Goal: Information Seeking & Learning: Learn about a topic

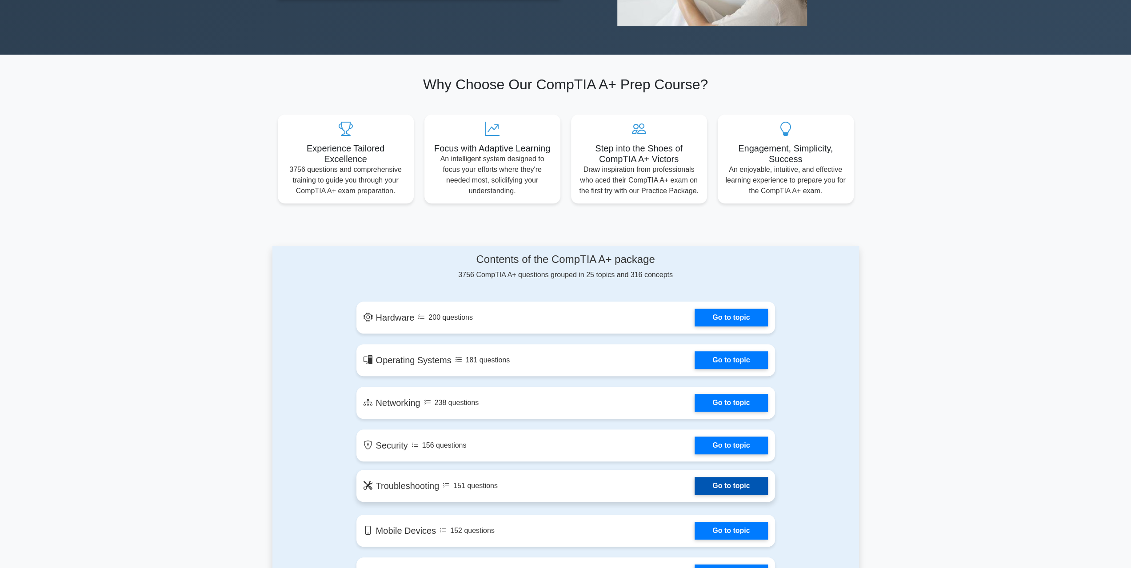
scroll to position [311, 0]
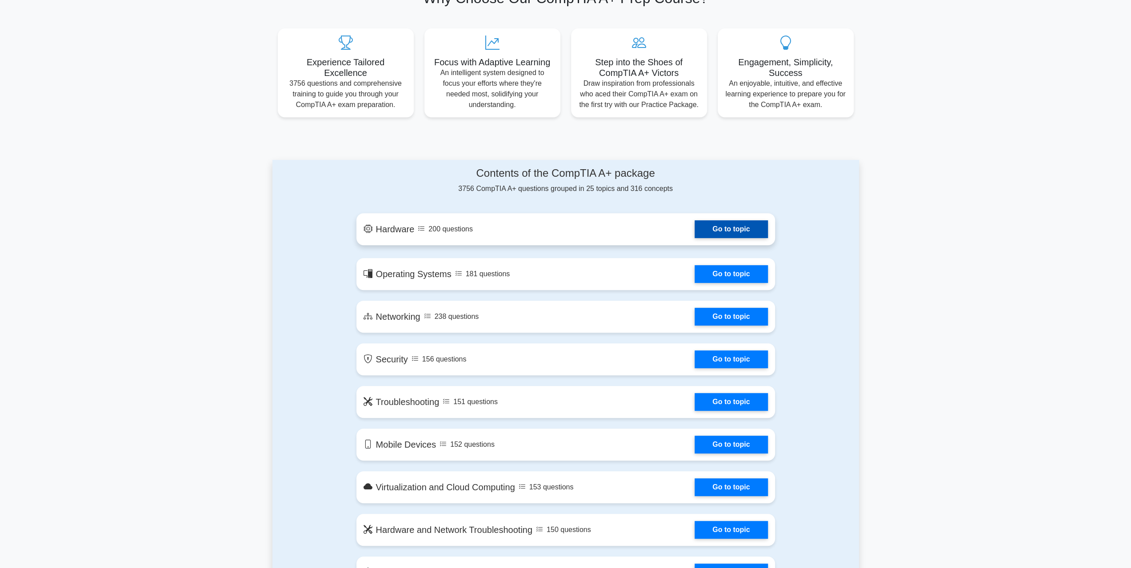
click at [742, 235] on link "Go to topic" at bounding box center [730, 229] width 73 height 18
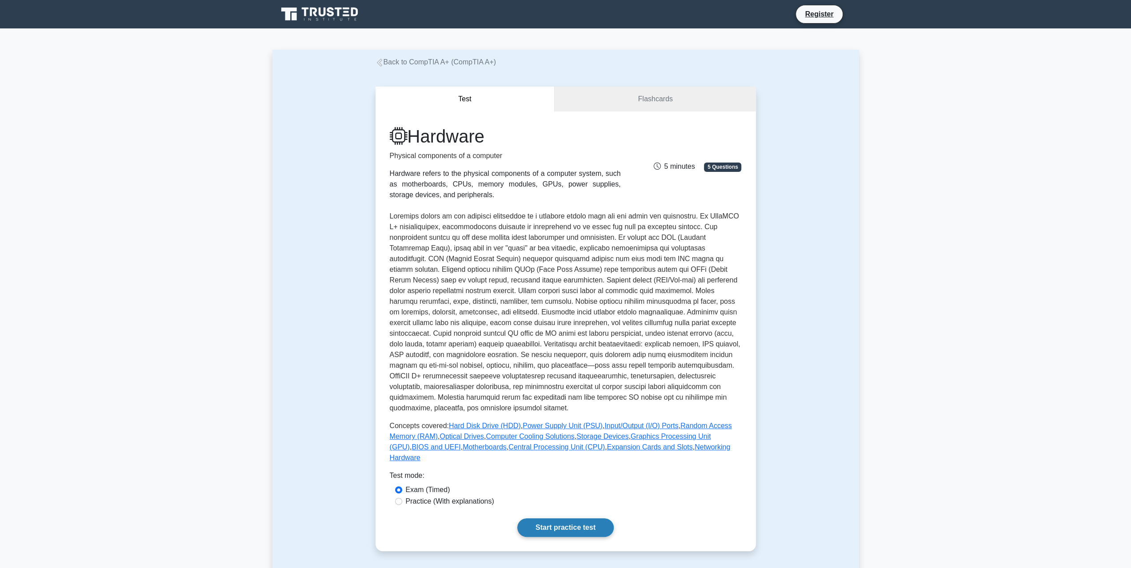
click at [557, 519] on link "Start practice test" at bounding box center [565, 528] width 96 height 19
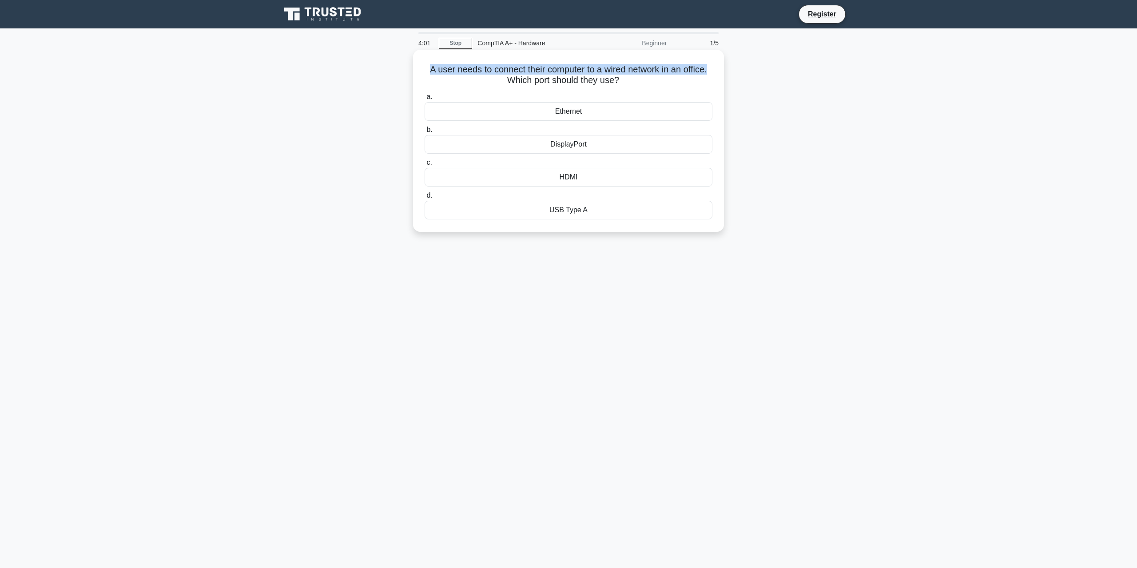
drag, startPoint x: 427, startPoint y: 70, endPoint x: 719, endPoint y: 72, distance: 291.9
click at [719, 72] on div "A user needs to connect their computer to a wired network in an office. Which p…" at bounding box center [569, 140] width 304 height 175
click at [685, 105] on div "Ethernet" at bounding box center [569, 111] width 288 height 19
click at [425, 100] on input "a. Ethernet" at bounding box center [425, 97] width 0 height 6
click at [575, 178] on div "PS/2 port" at bounding box center [569, 177] width 288 height 19
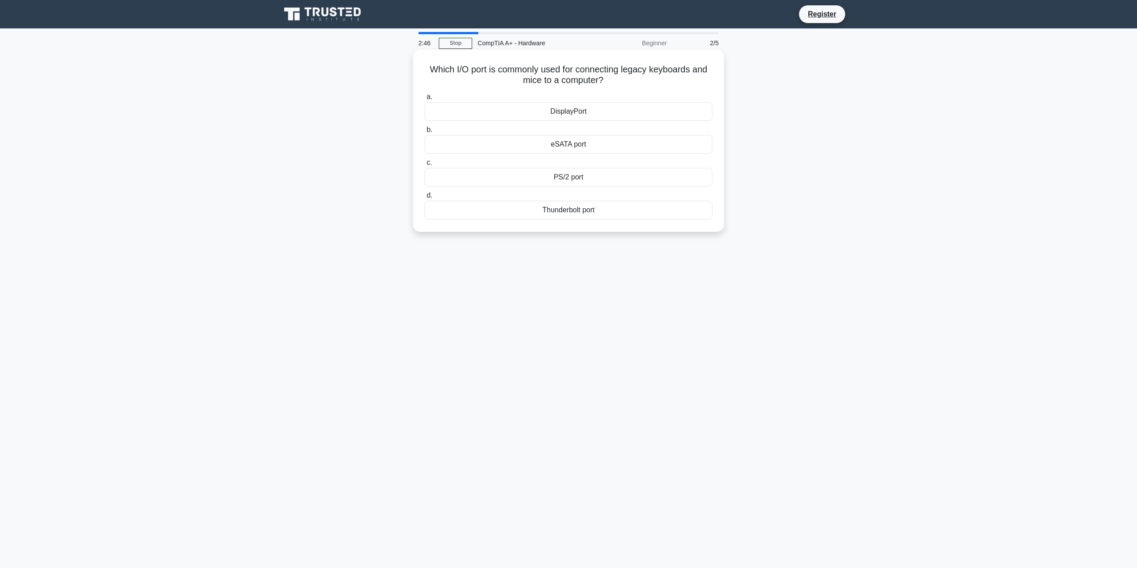
click at [425, 166] on input "c. PS/2 port" at bounding box center [425, 163] width 0 height 6
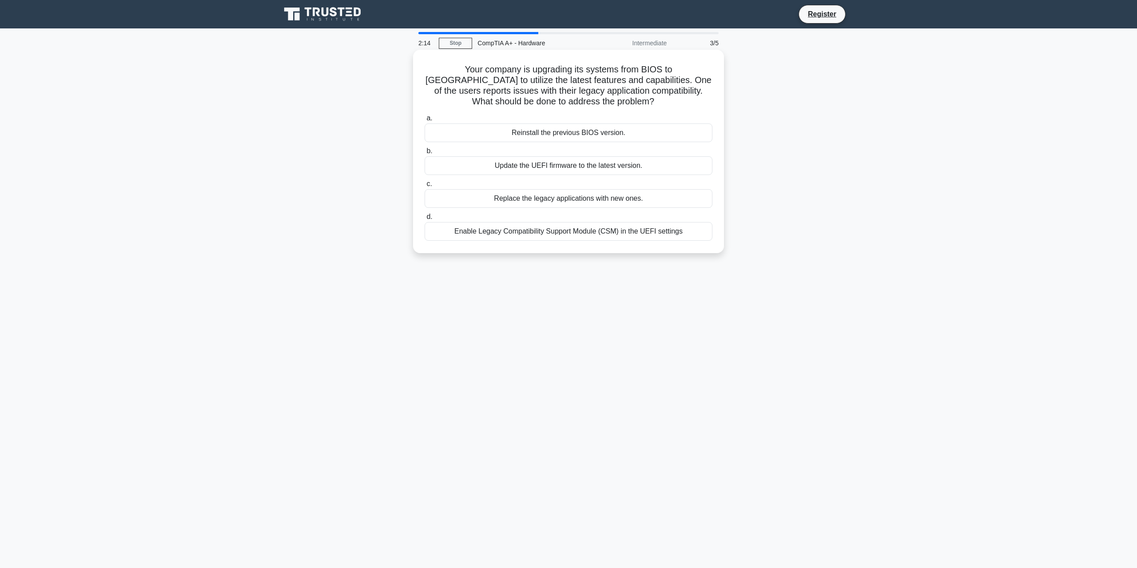
click at [484, 232] on div "Enable Legacy Compatibility Support Module (CSM) in the UEFI settings" at bounding box center [569, 231] width 288 height 19
click at [425, 220] on input "d. Enable Legacy Compatibility Support Module (CSM) in the UEFI settings" at bounding box center [425, 217] width 0 height 6
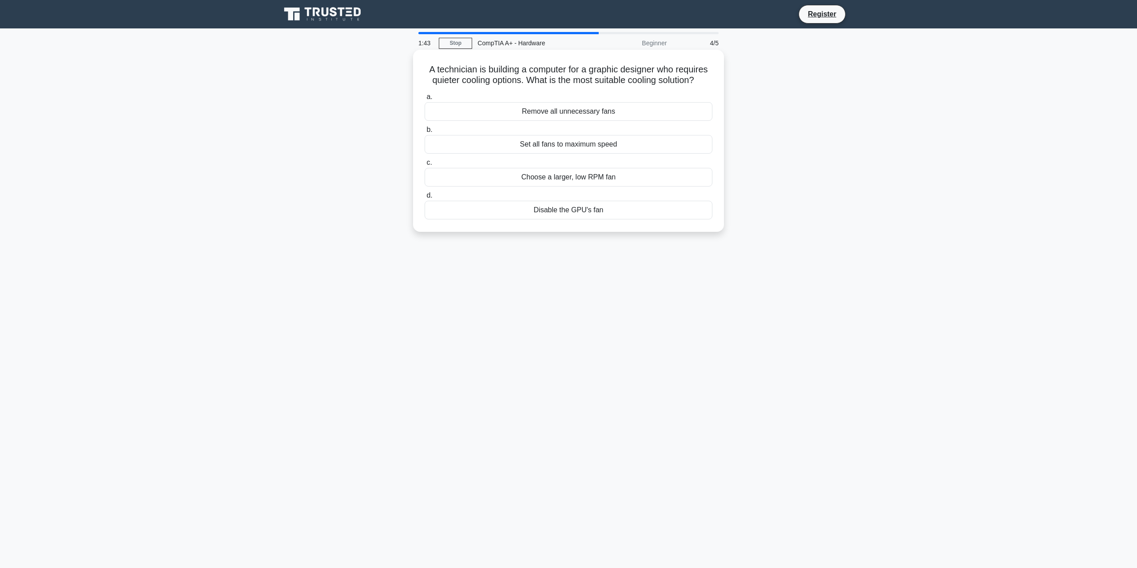
click at [546, 176] on div "Choose a larger, low RPM fan" at bounding box center [569, 177] width 288 height 19
click at [425, 166] on input "c. Choose a larger, low RPM fan" at bounding box center [425, 163] width 0 height 6
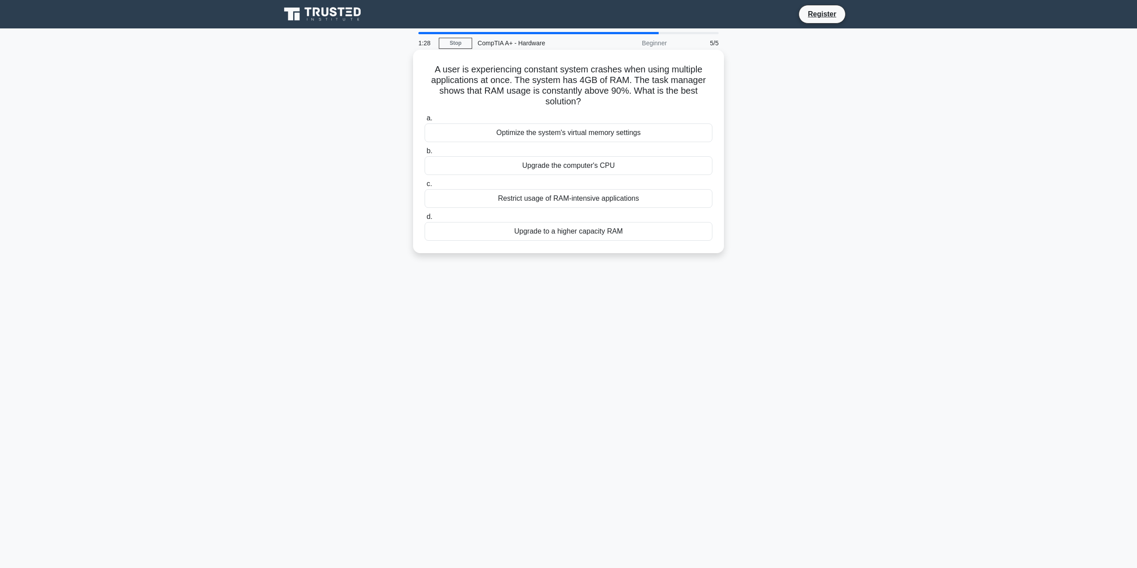
click at [545, 227] on div "Upgrade to a higher capacity RAM" at bounding box center [569, 231] width 288 height 19
click at [425, 220] on input "d. Upgrade to a higher capacity RAM" at bounding box center [425, 217] width 0 height 6
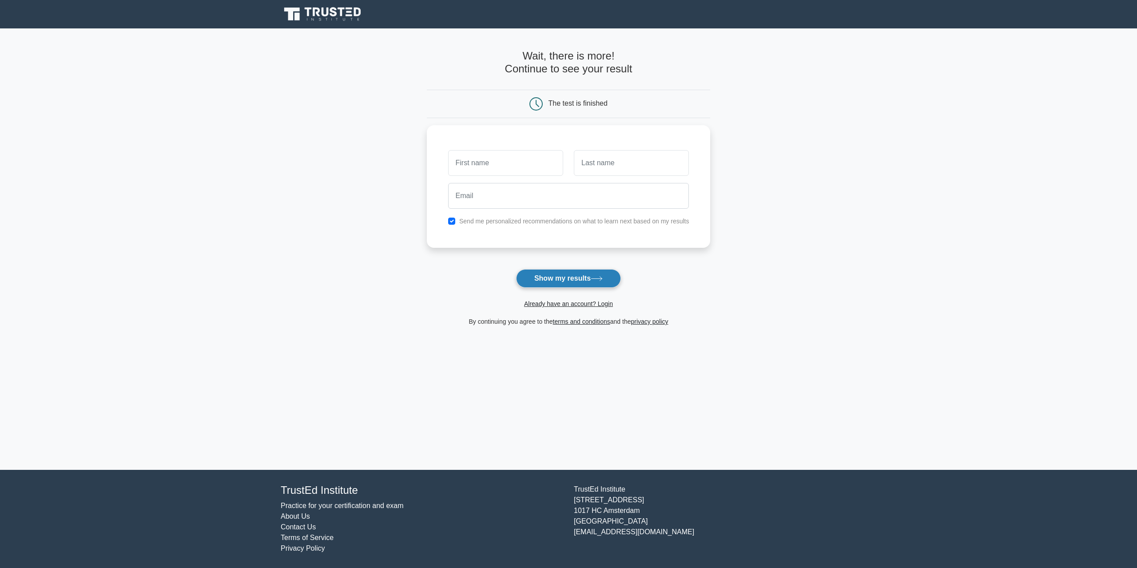
click at [579, 280] on button "Show my results" at bounding box center [568, 278] width 105 height 19
click at [492, 166] on input "text" at bounding box center [505, 161] width 115 height 26
type input "sir"
click at [619, 146] on div "sir Send me personalized recommendations on what to learn next based on my resu…" at bounding box center [569, 184] width 284 height 123
click at [643, 163] on input "text" at bounding box center [631, 161] width 115 height 26
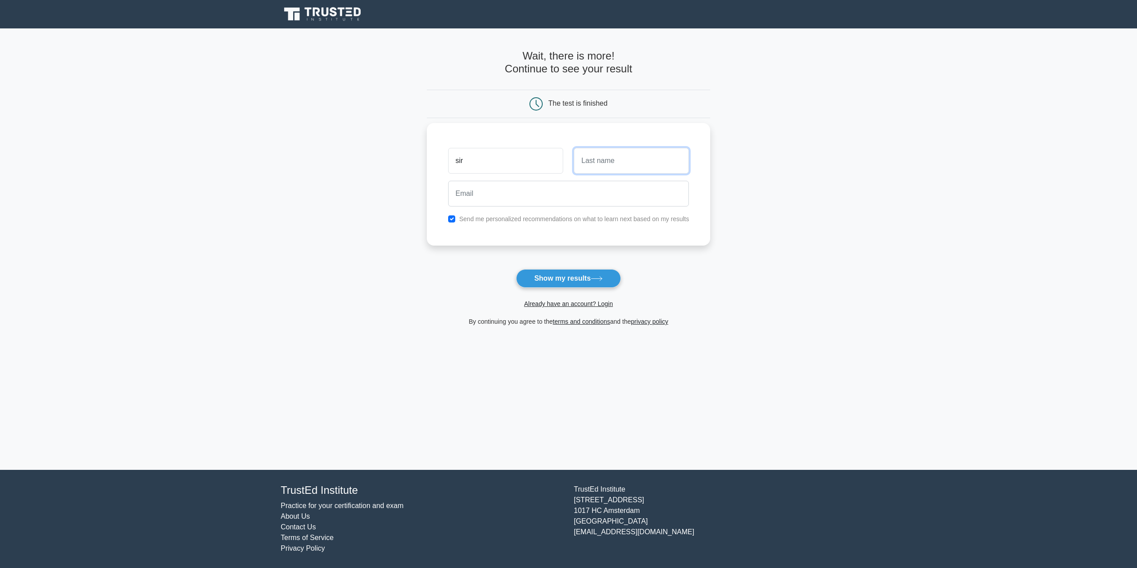
type input "d"
type input "maam"
drag, startPoint x: 454, startPoint y: 219, endPoint x: 470, endPoint y: 225, distance: 17.6
click at [453, 219] on input "checkbox" at bounding box center [451, 219] width 7 height 7
checkbox input "false"
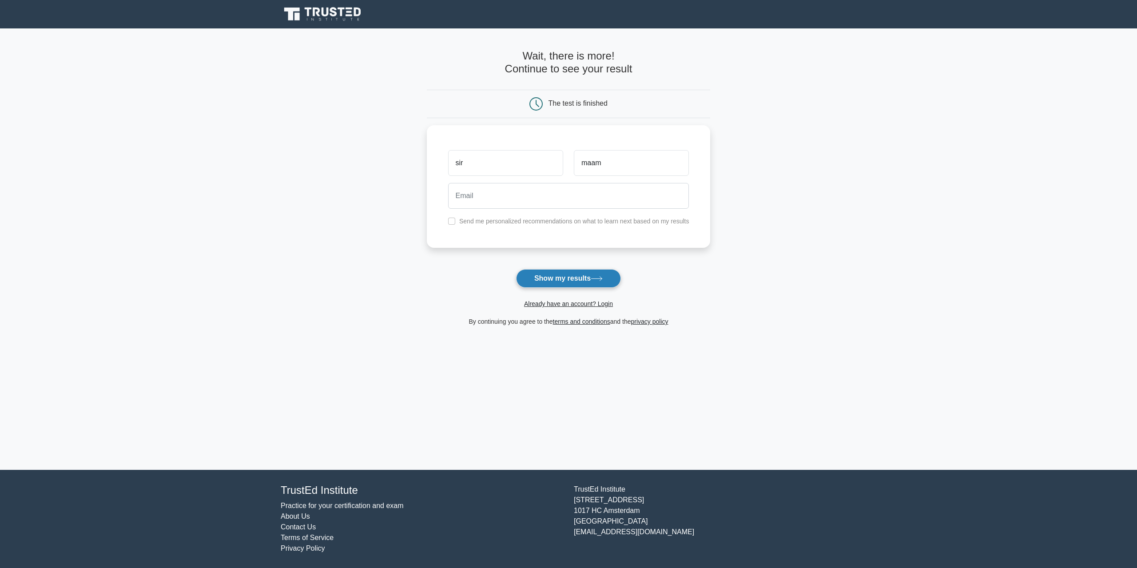
click at [568, 276] on button "Show my results" at bounding box center [568, 278] width 105 height 19
click at [524, 185] on input "email" at bounding box center [568, 194] width 241 height 26
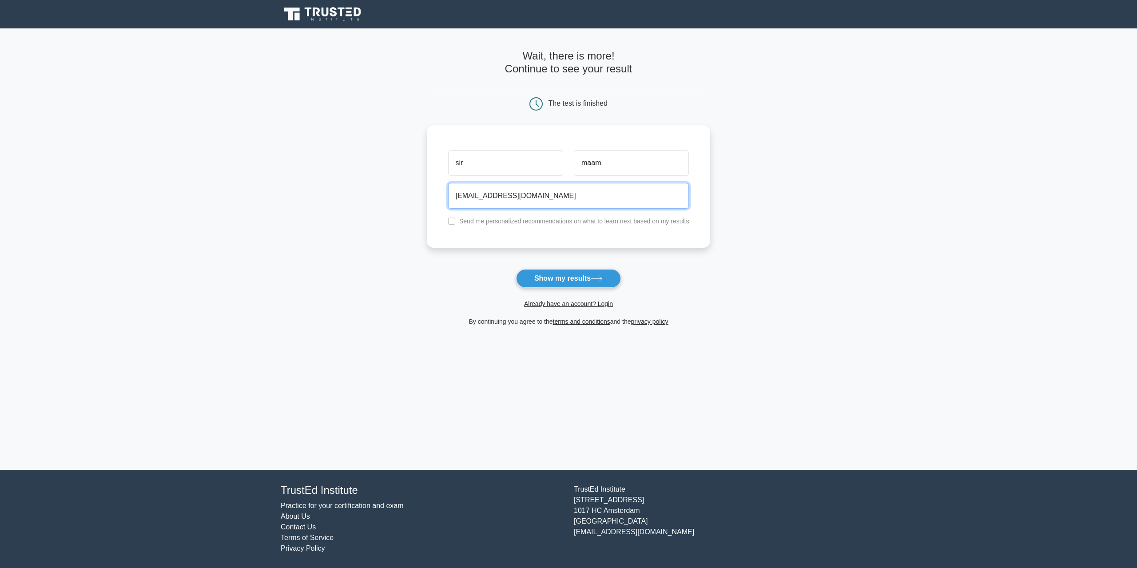
type input "test@gmail.com"
click at [522, 277] on button "Show my results" at bounding box center [568, 278] width 105 height 19
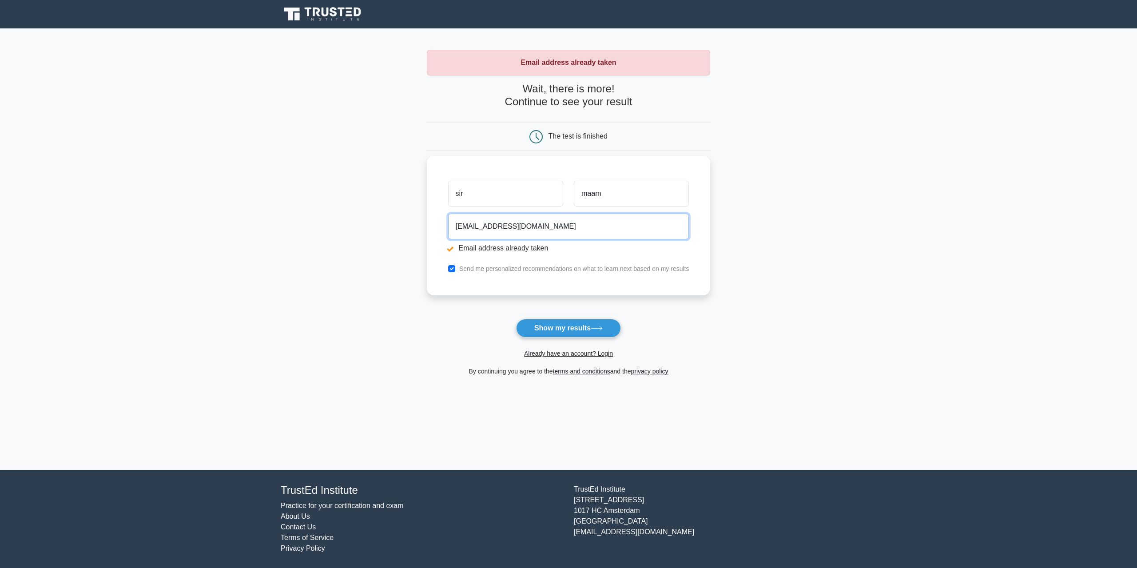
click at [523, 227] on input "[EMAIL_ADDRESS][DOMAIN_NAME]" at bounding box center [568, 227] width 241 height 26
click at [467, 224] on input "test@gmail.com" at bounding box center [568, 227] width 241 height 26
click at [466, 228] on input "test@gmail.com" at bounding box center [568, 227] width 241 height 26
type input "test4521761@gmail.com"
click at [456, 273] on div "Send me personalized recommendations on what to learn next based on my results" at bounding box center [569, 268] width 252 height 11
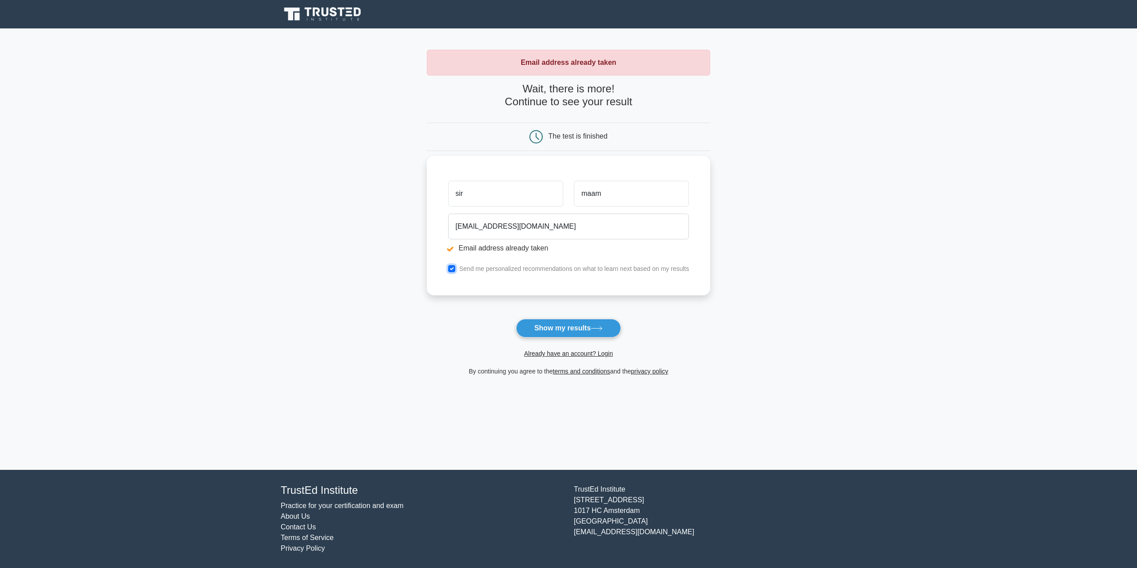
click at [452, 267] on input "checkbox" at bounding box center [451, 268] width 7 height 7
checkbox input "false"
click at [570, 321] on button "Show my results" at bounding box center [568, 328] width 105 height 19
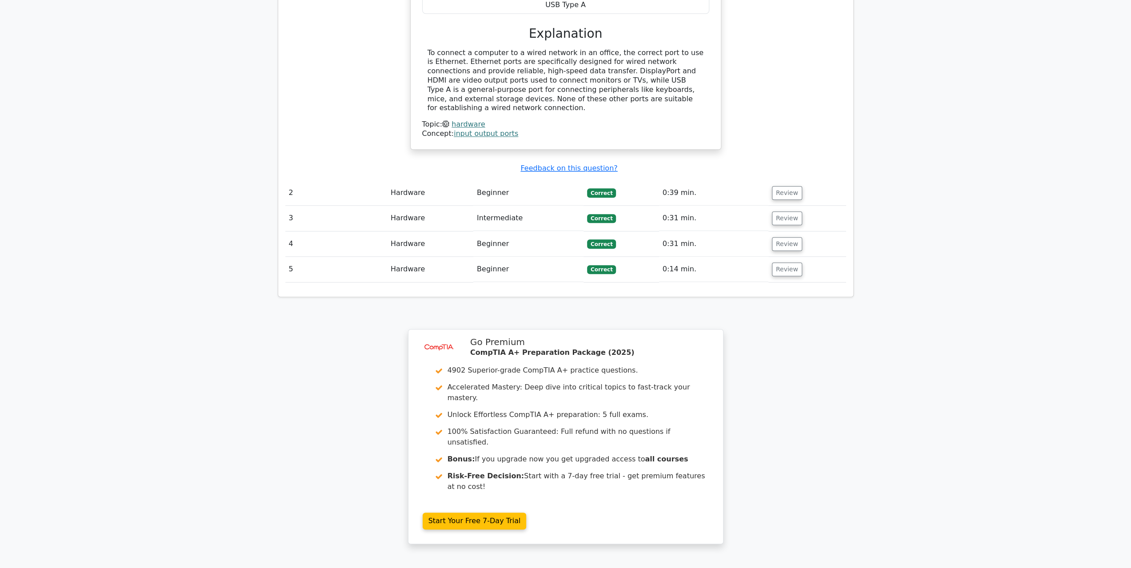
scroll to position [930, 0]
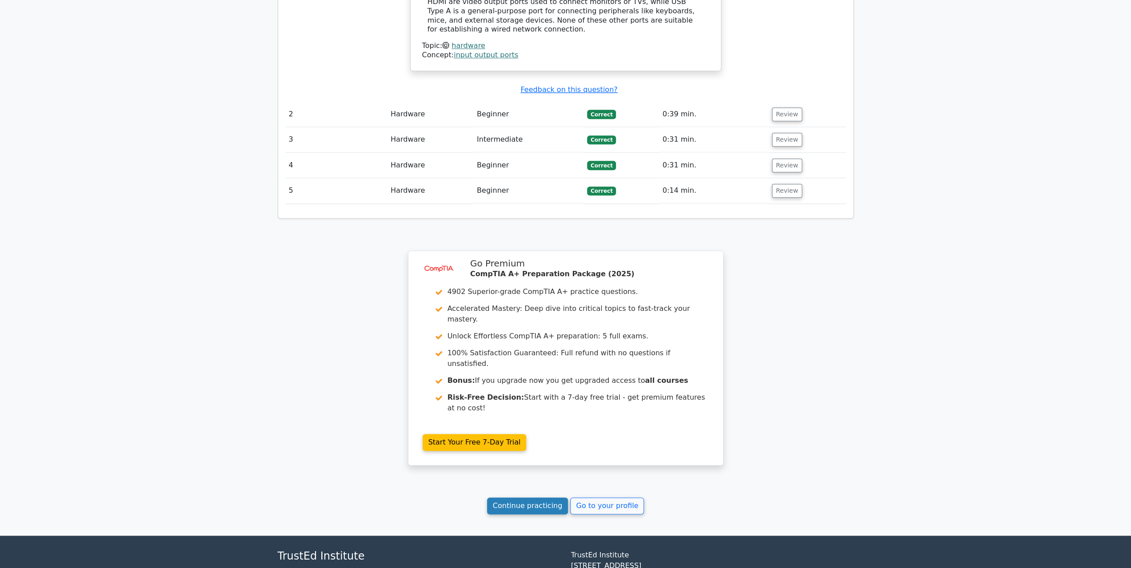
click at [552, 498] on link "Continue practicing" at bounding box center [527, 506] width 81 height 17
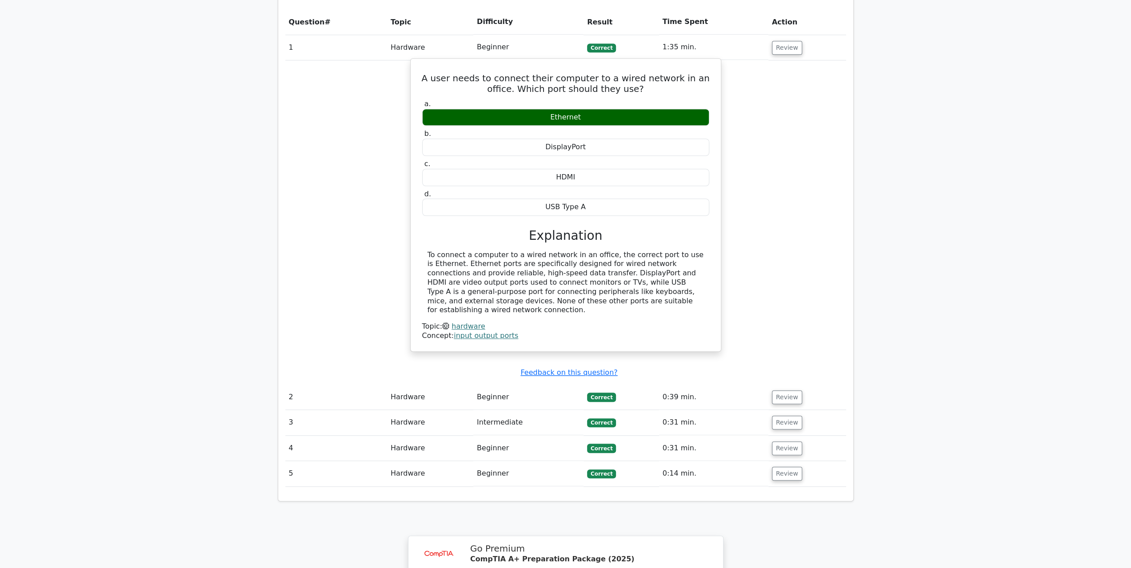
scroll to position [708, 0]
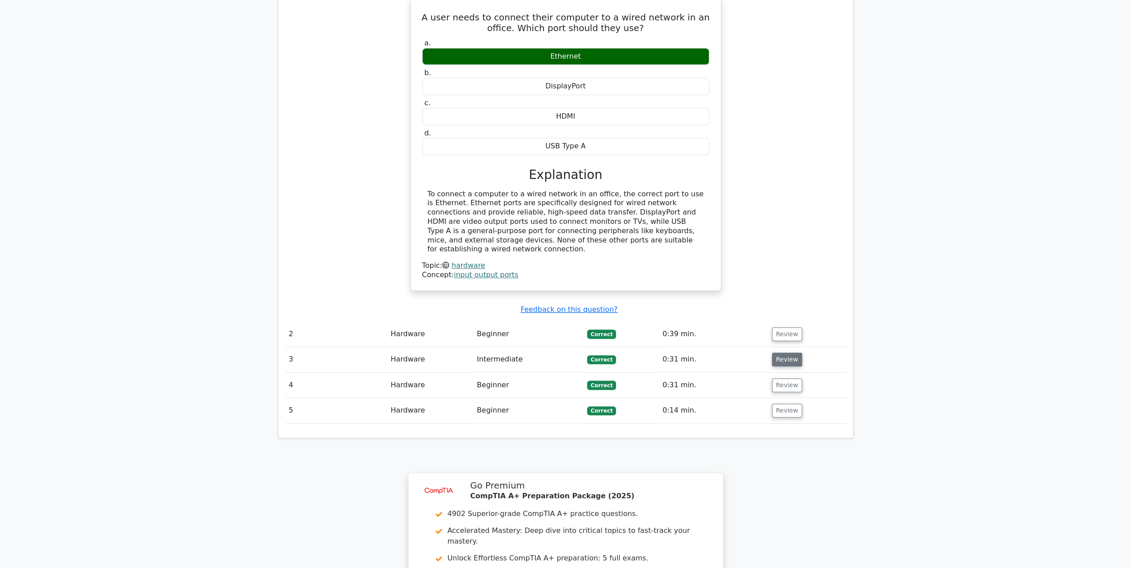
click at [780, 353] on button "Review" at bounding box center [787, 360] width 30 height 14
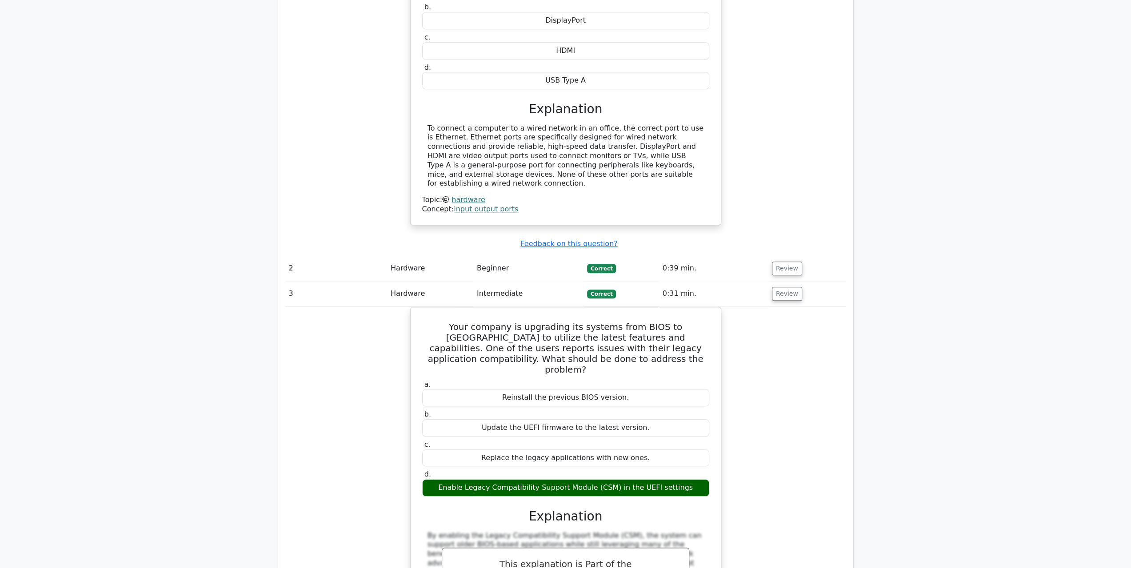
scroll to position [886, 0]
